Goal: Check status: Check status

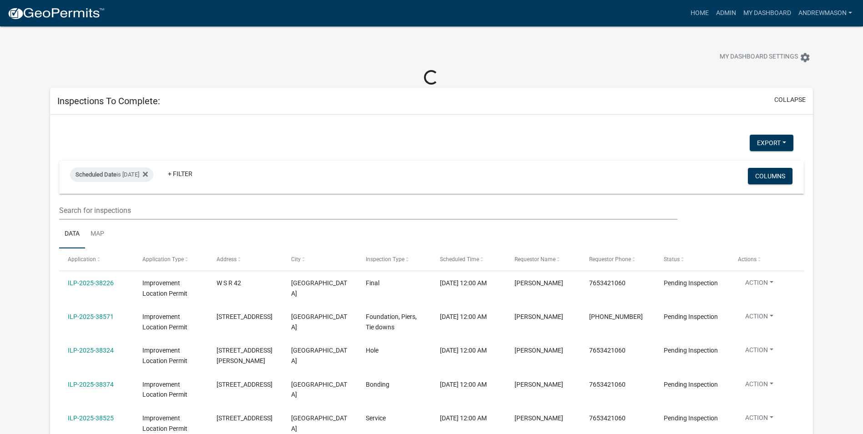
select select "3: 100"
click at [162, 174] on div "Scheduled Date is [DATE] Remove this filter + Filter Columns" at bounding box center [431, 177] width 736 height 33
select select "3: 100"
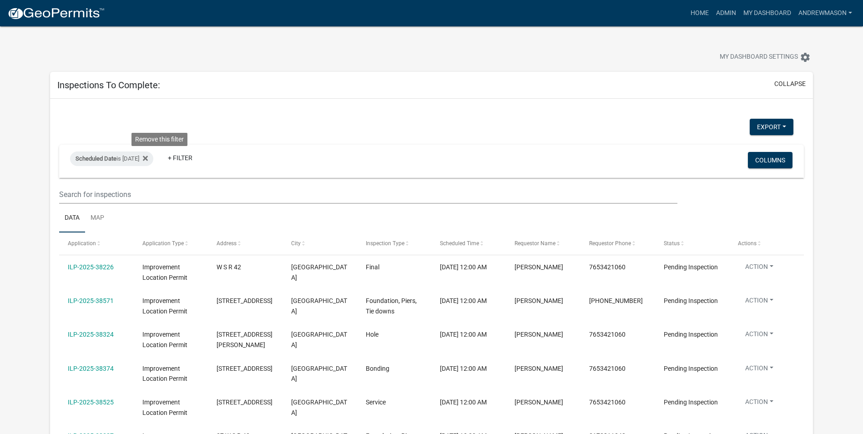
click at [148, 159] on icon at bounding box center [145, 158] width 5 height 5
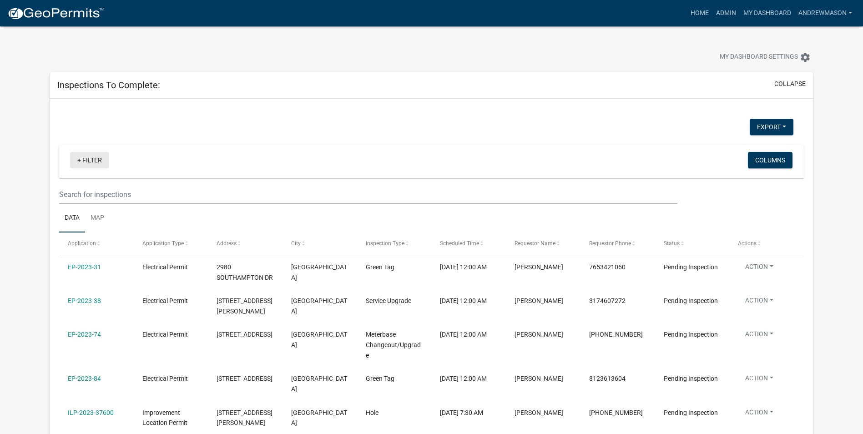
click at [85, 159] on link "+ Filter" at bounding box center [89, 160] width 39 height 16
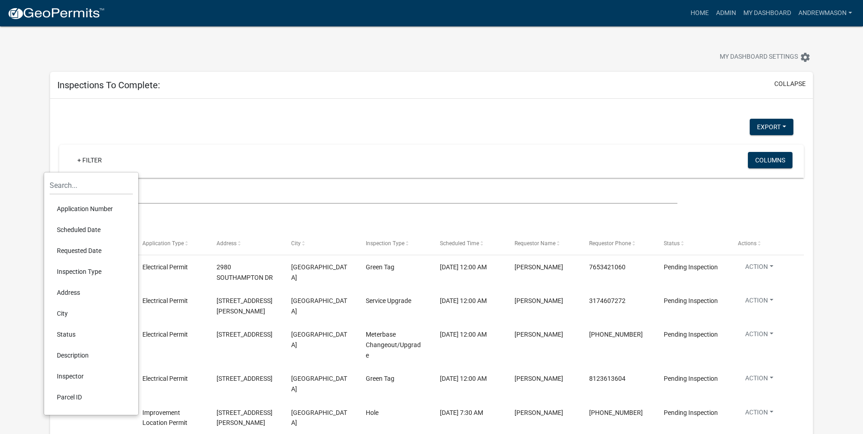
click at [74, 232] on li "Scheduled Date" at bounding box center [91, 229] width 83 height 21
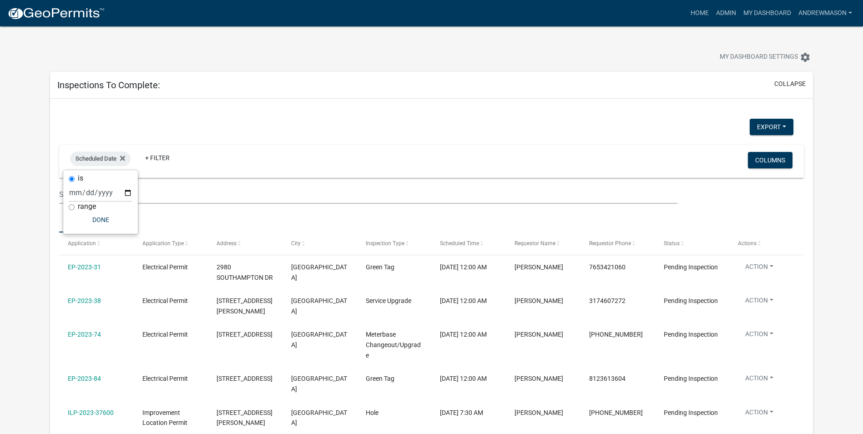
click at [71, 207] on input "range" at bounding box center [72, 207] width 6 height 6
radio input "true"
click at [110, 204] on select "[DATE] [DATE] Current Week Previous Week Current Month Last Month Current Calen…" at bounding box center [131, 202] width 91 height 19
select select "this_1_days"
click at [86, 193] on select "[DATE] [DATE] Current Week Previous Week Current Month Last Month Current Calen…" at bounding box center [131, 202] width 91 height 19
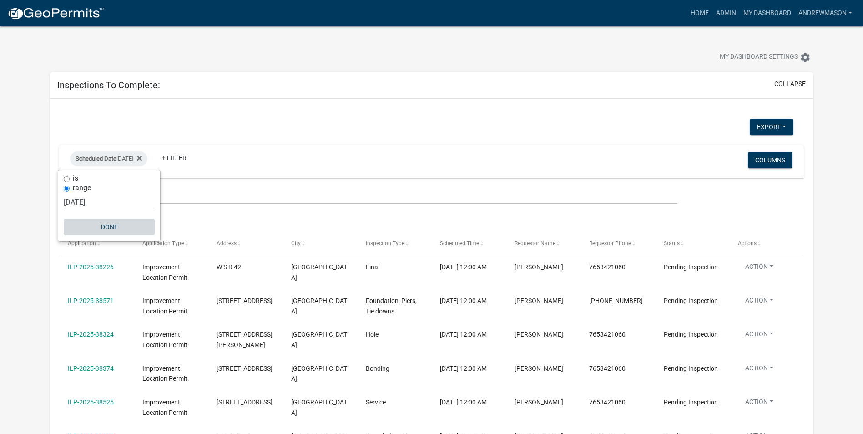
click at [111, 229] on button "Done" at bounding box center [109, 227] width 91 height 16
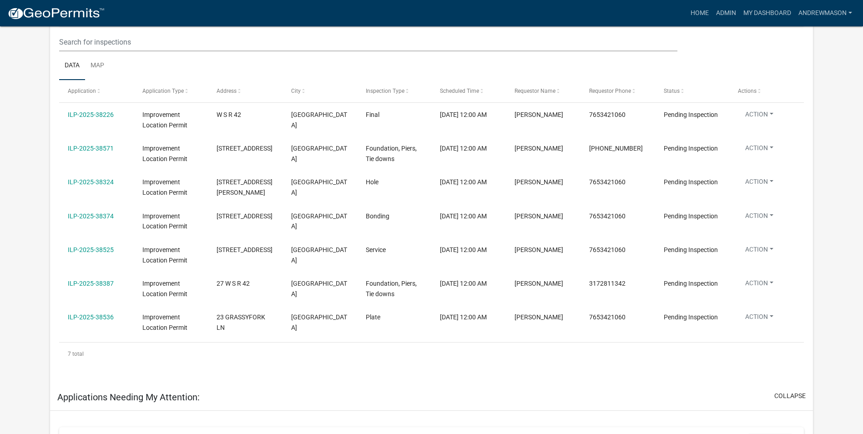
scroll to position [136, 0]
